Goal: Information Seeking & Learning: Learn about a topic

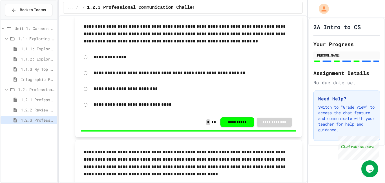
scroll to position [118, 0]
click at [34, 91] on span "1.2: Professional Communication" at bounding box center [36, 89] width 37 height 6
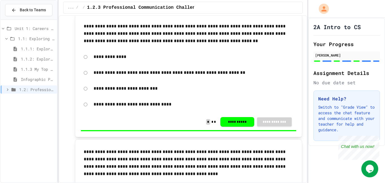
click at [34, 91] on span "1.2: Professional Communication" at bounding box center [37, 89] width 36 height 6
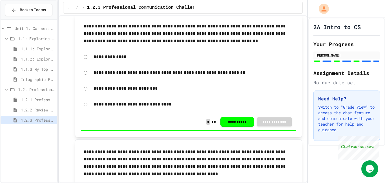
click at [32, 111] on span "1.2.2 Review - Professional Communication" at bounding box center [38, 110] width 34 height 6
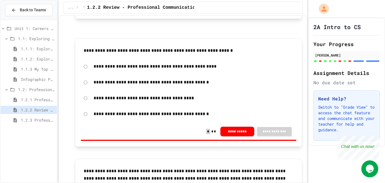
scroll to position [915, 0]
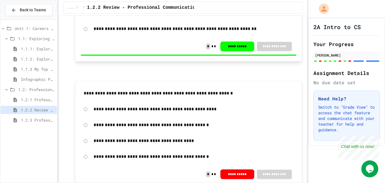
click at [16, 56] on div "1.1.2: Exploring CS Careers - Review" at bounding box center [29, 59] width 56 height 8
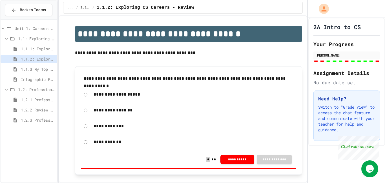
click at [25, 28] on span "Unit 1: Careers & Professionalism" at bounding box center [35, 28] width 40 height 6
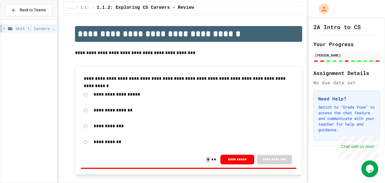
click at [25, 28] on span "Unit 1: Careers & Professionalism" at bounding box center [35, 28] width 39 height 6
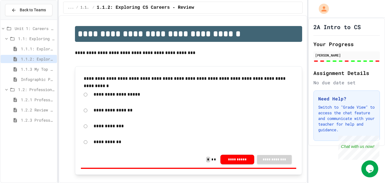
click at [26, 40] on span "1.1: Exploring CS Careers" at bounding box center [36, 39] width 37 height 6
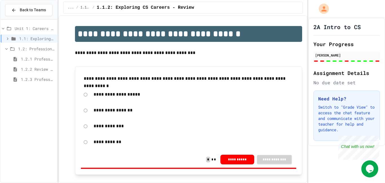
click at [26, 40] on span "1.1: Exploring CS Careers" at bounding box center [37, 39] width 36 height 6
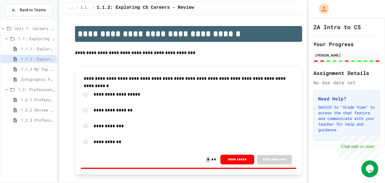
click at [39, 126] on div "Unit 1: Careers & Professionalism 1.1: Exploring CS Careers 1.1.1: Exploring CS…" at bounding box center [29, 75] width 56 height 106
click at [30, 87] on span "1.2: Professional Communication" at bounding box center [36, 89] width 37 height 6
click at [31, 120] on span "1.2.3 Professional Communication Challenge" at bounding box center [38, 120] width 34 height 6
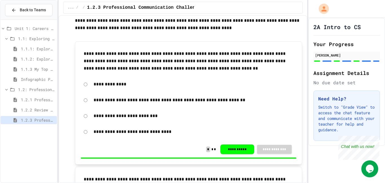
scroll to position [92, 0]
